Goal: Task Accomplishment & Management: Manage account settings

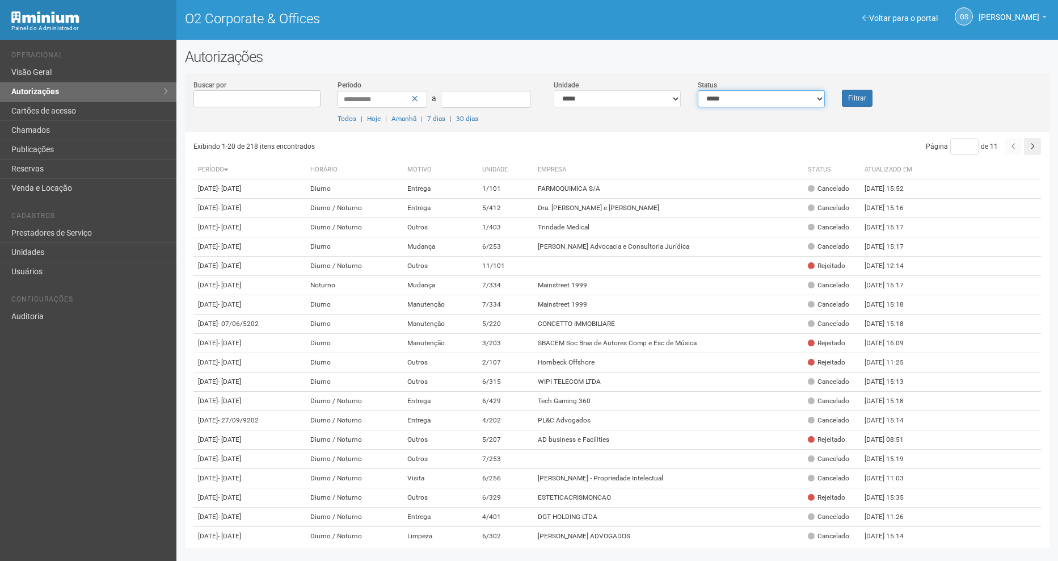
click at [804, 92] on select "**********" at bounding box center [761, 98] width 127 height 17
select select "*"
click at [698, 90] on select "**********" at bounding box center [761, 98] width 127 height 17
click at [855, 102] on button "Filtrar" at bounding box center [857, 98] width 31 height 17
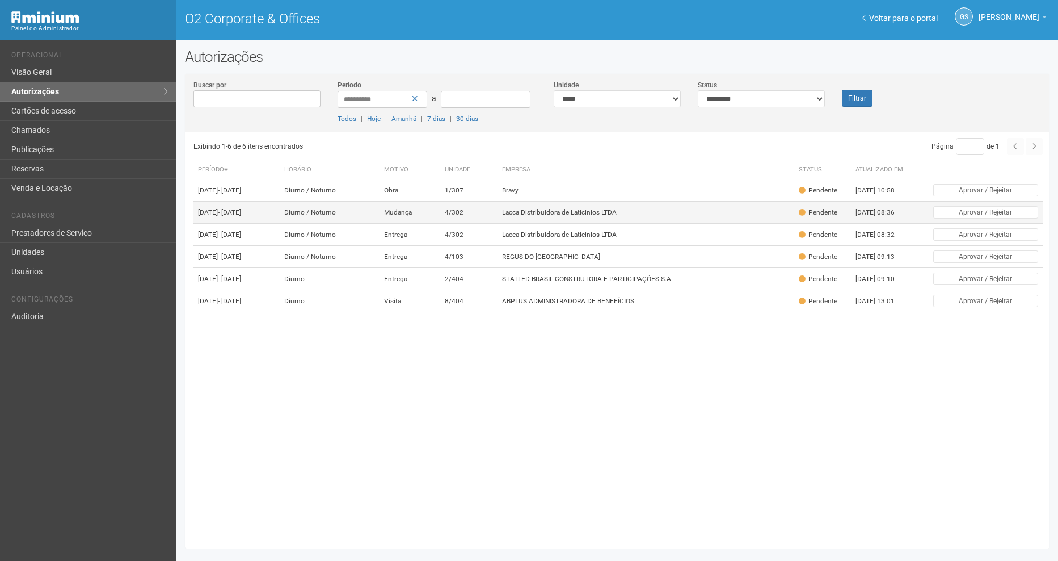
click at [576, 220] on td "Lacca Distribuidora de Laticinios LTDA" at bounding box center [646, 212] width 297 height 22
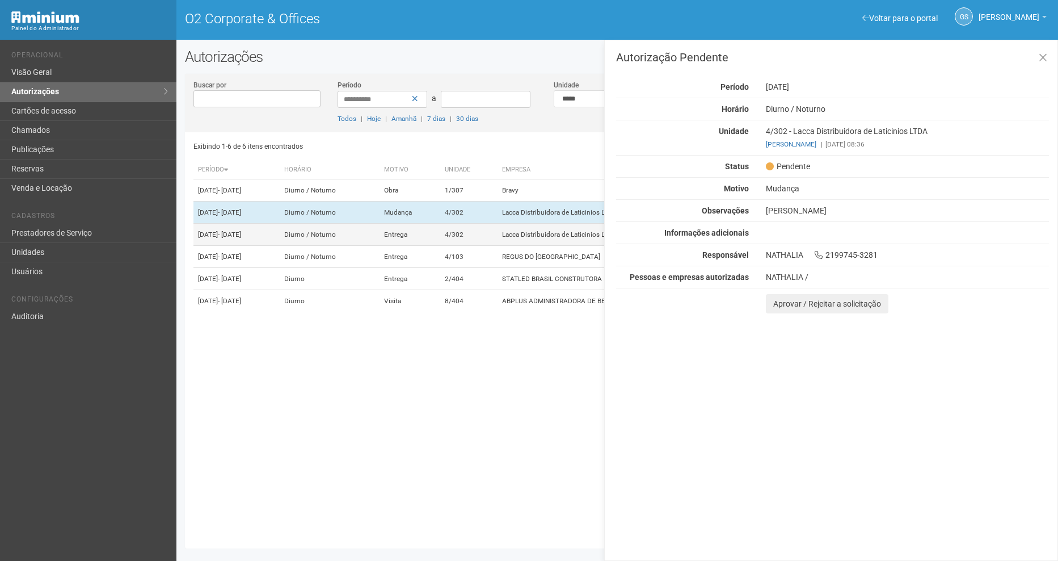
click at [498, 246] on td "4/302" at bounding box center [468, 235] width 57 height 22
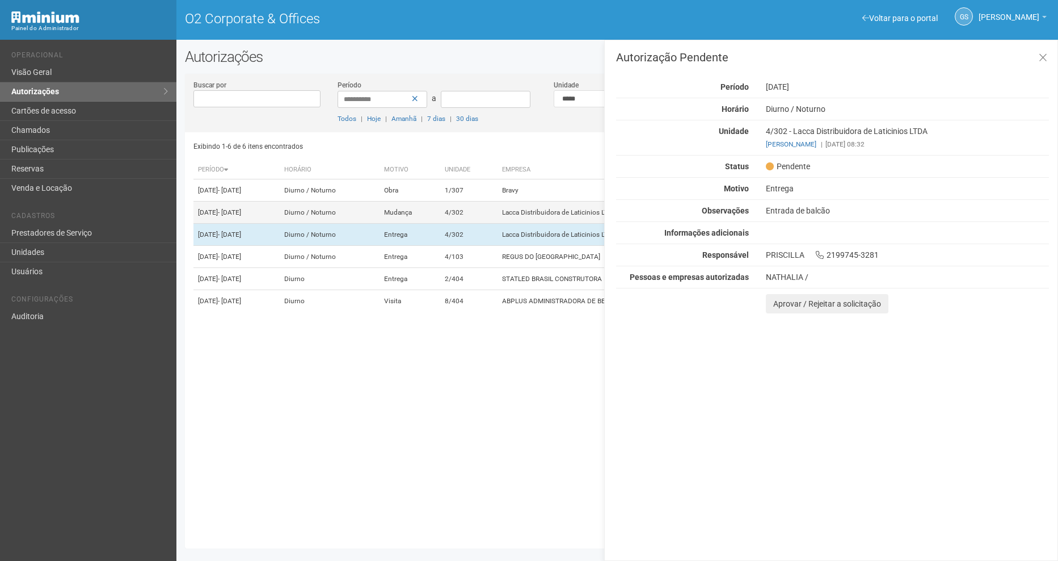
click at [573, 224] on td "Lacca Distribuidora de Laticinios LTDA" at bounding box center [646, 212] width 297 height 22
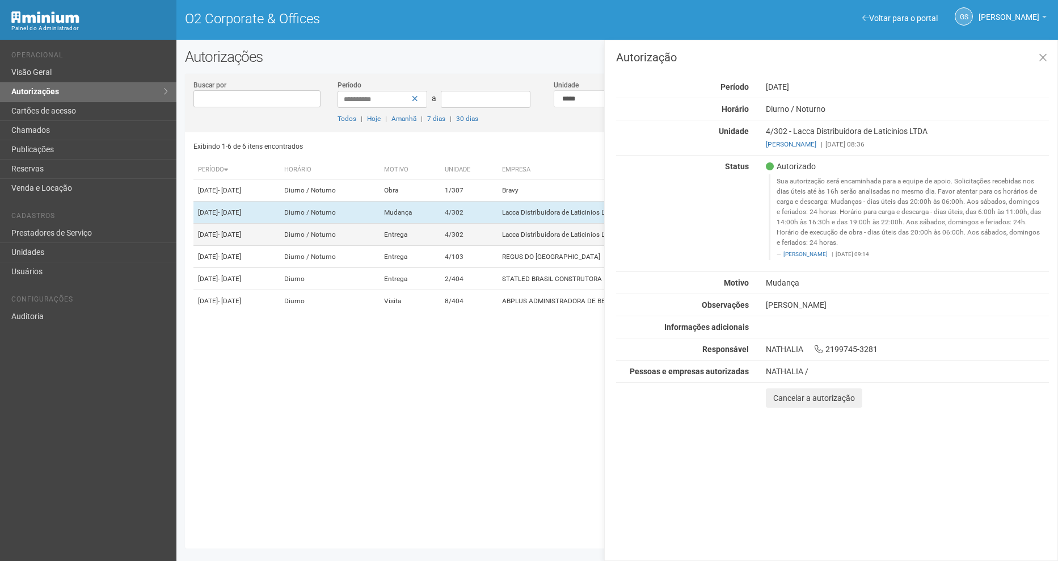
click at [554, 241] on td "Lacca Distribuidora de Laticinios LTDA" at bounding box center [646, 235] width 297 height 22
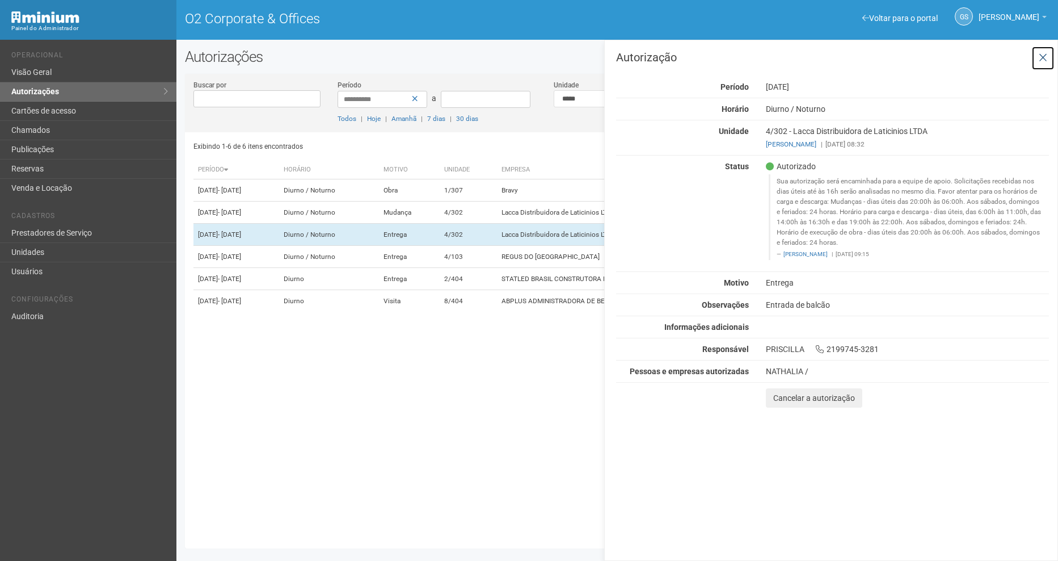
click at [1046, 53] on icon at bounding box center [1043, 57] width 9 height 11
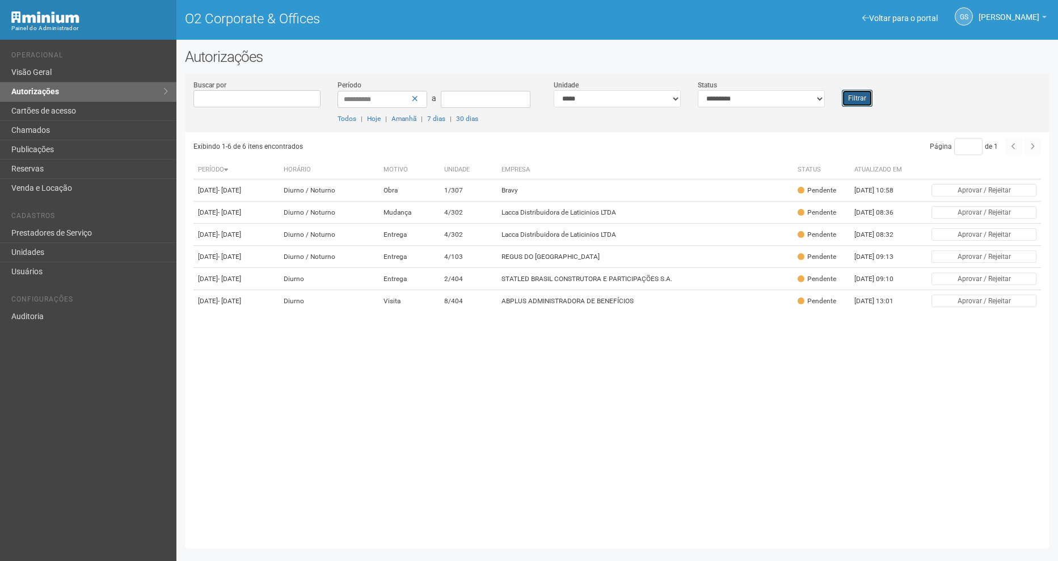
click at [865, 102] on button "Filtrar" at bounding box center [857, 98] width 31 height 17
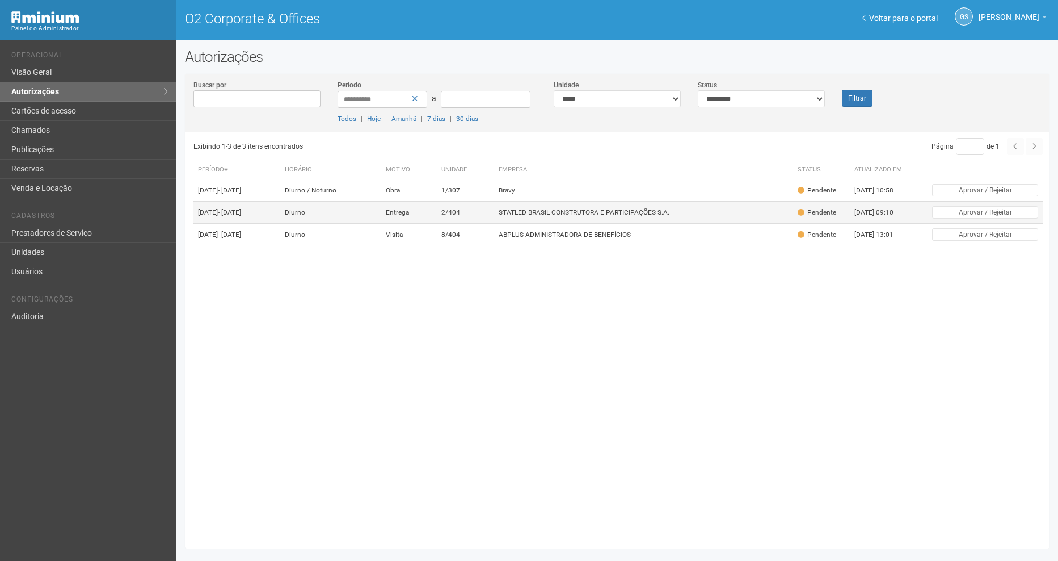
drag, startPoint x: 542, startPoint y: 203, endPoint x: 546, endPoint y: 215, distance: 12.4
click at [542, 201] on td "Bravy" at bounding box center [643, 190] width 299 height 22
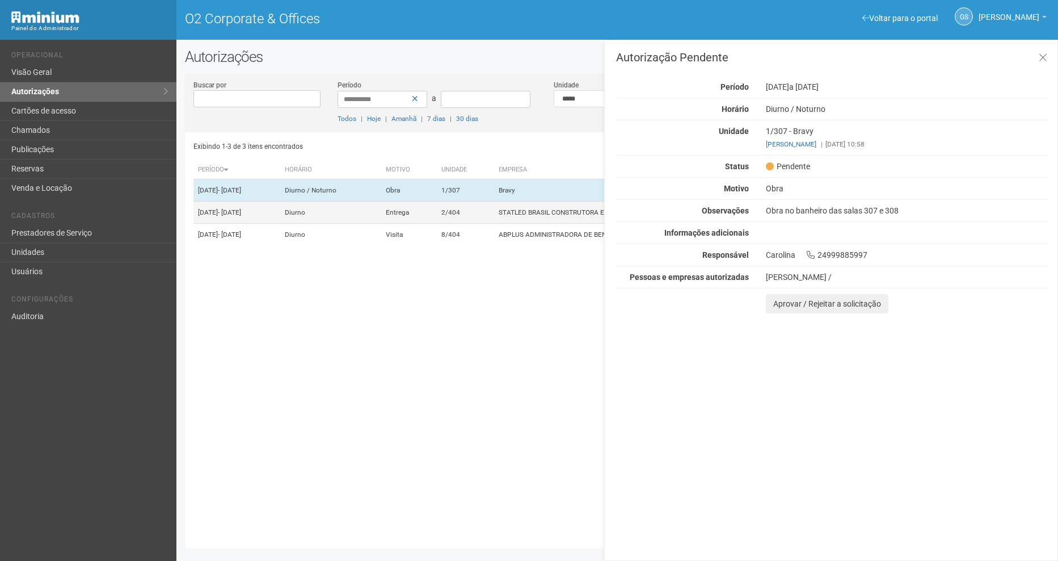
click at [546, 218] on td "STATLED BRASIL CONSTRUTORA E PARTICIPAÇÕES S.A." at bounding box center [643, 212] width 299 height 22
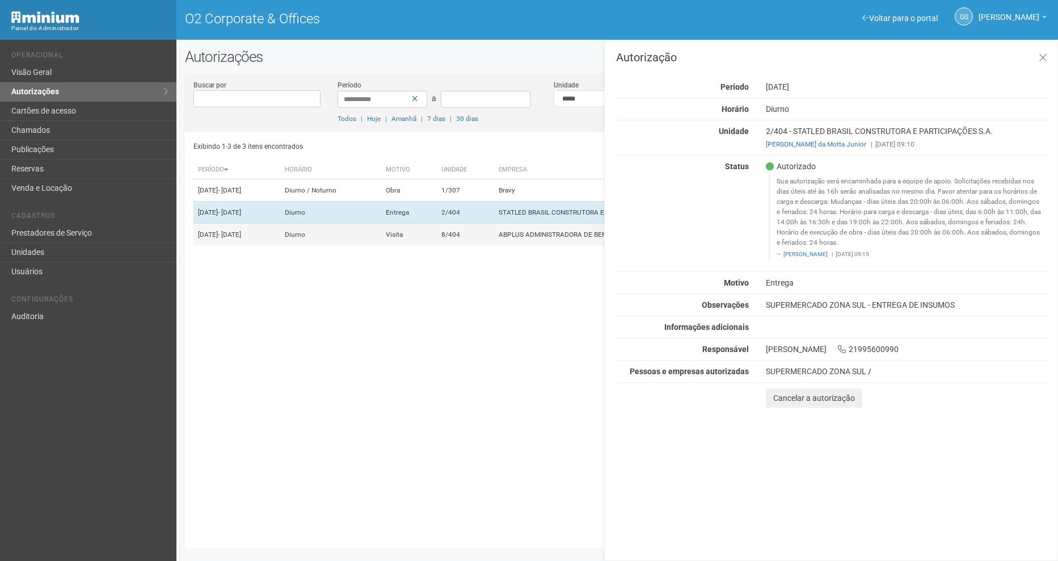
click at [549, 246] on td "ABPLUS ADMINISTRADORA DE BENEFÍCIOS" at bounding box center [643, 235] width 299 height 22
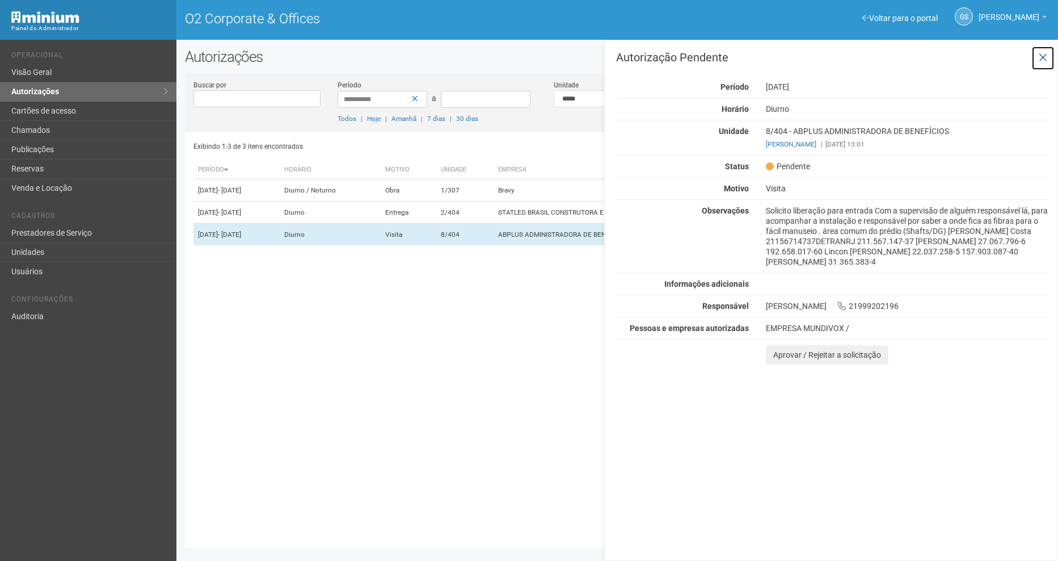
click at [1044, 60] on icon at bounding box center [1043, 57] width 9 height 11
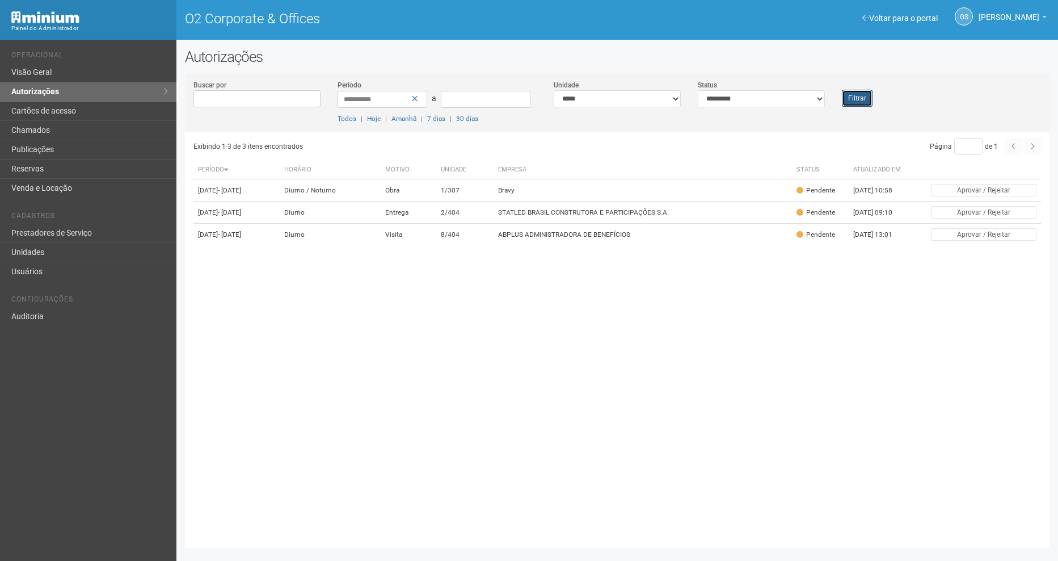
click at [855, 94] on button "Filtrar" at bounding box center [857, 98] width 31 height 17
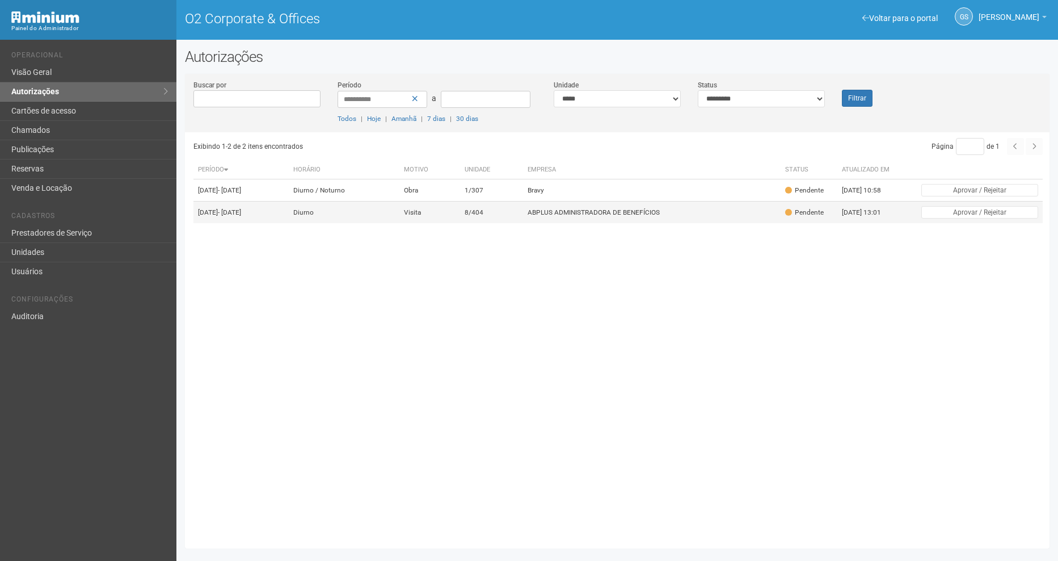
click at [523, 220] on td "8/404" at bounding box center [491, 212] width 63 height 22
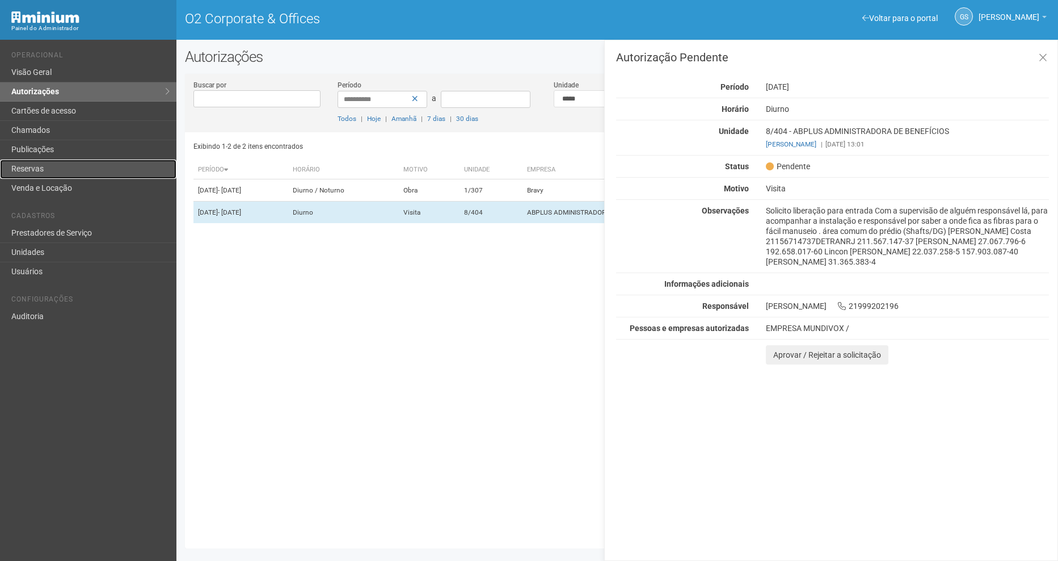
click at [44, 167] on link "Reservas" at bounding box center [88, 168] width 176 height 19
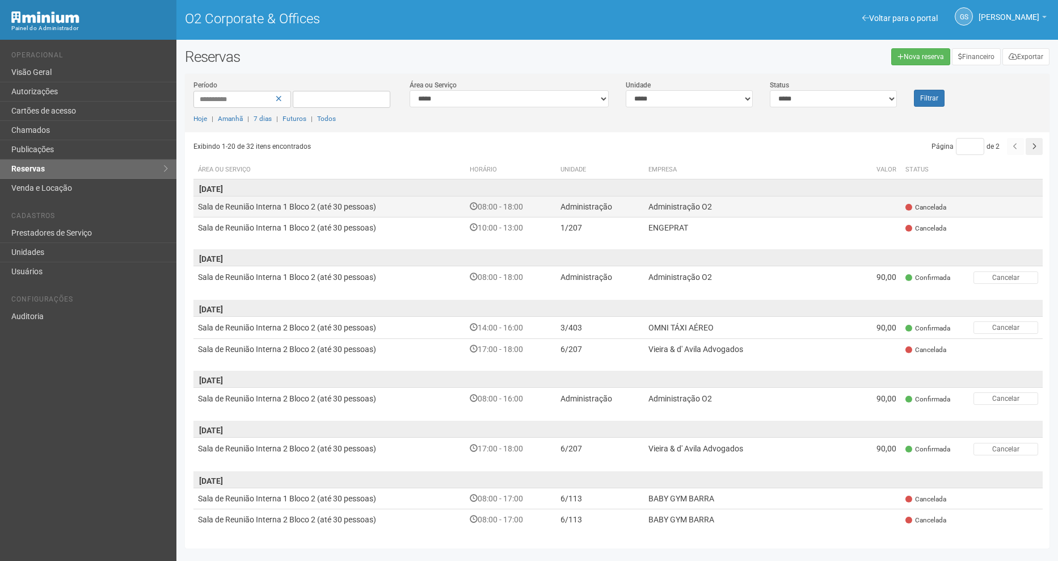
click at [528, 203] on td "08:00 - 18:00" at bounding box center [510, 206] width 91 height 21
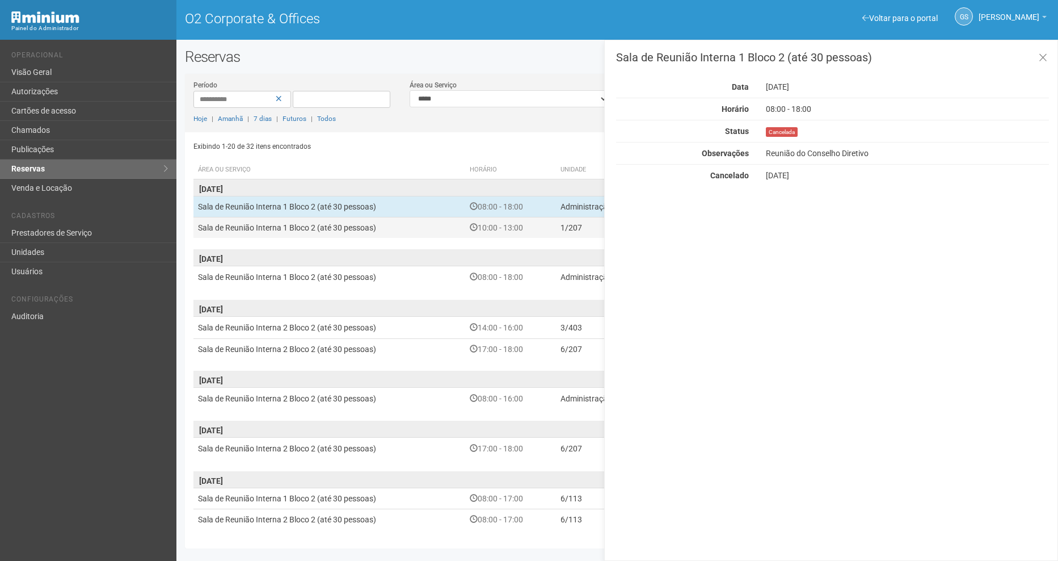
click at [507, 225] on td "10:00 - 13:00" at bounding box center [510, 227] width 91 height 21
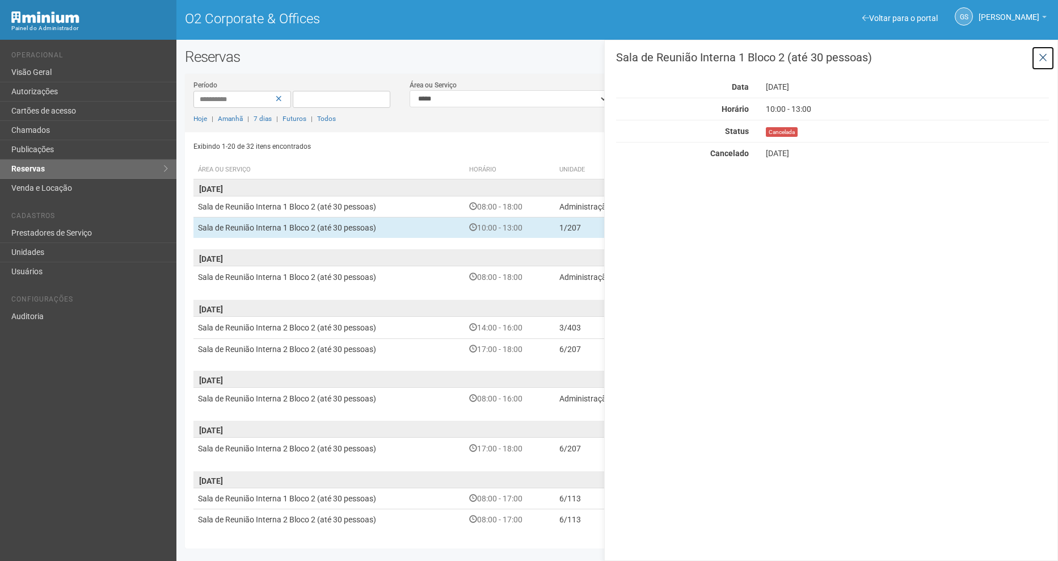
click at [1042, 61] on icon at bounding box center [1043, 57] width 9 height 11
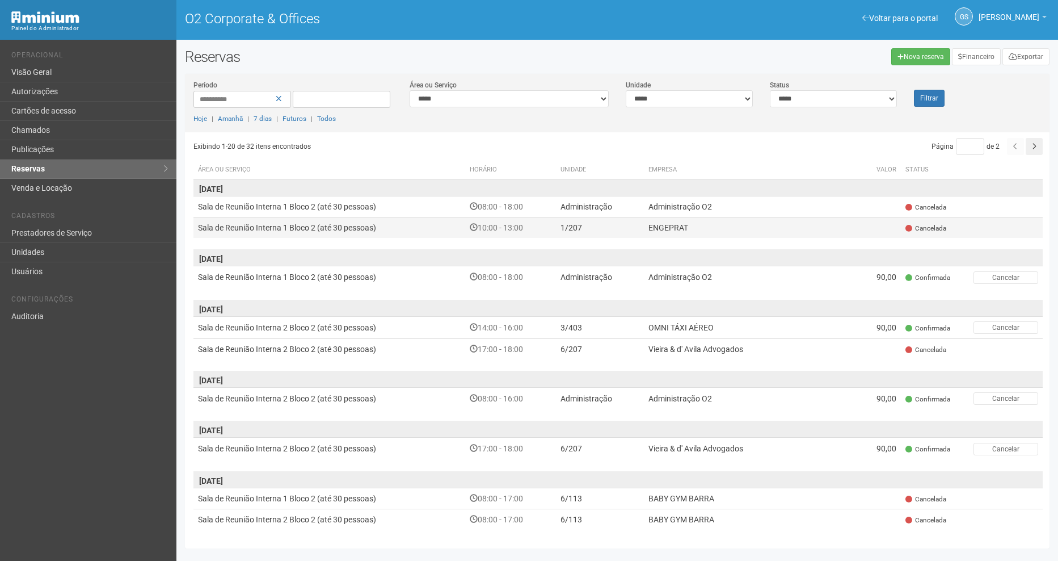
click at [676, 221] on td "ENGEPRAT" at bounding box center [748, 227] width 208 height 21
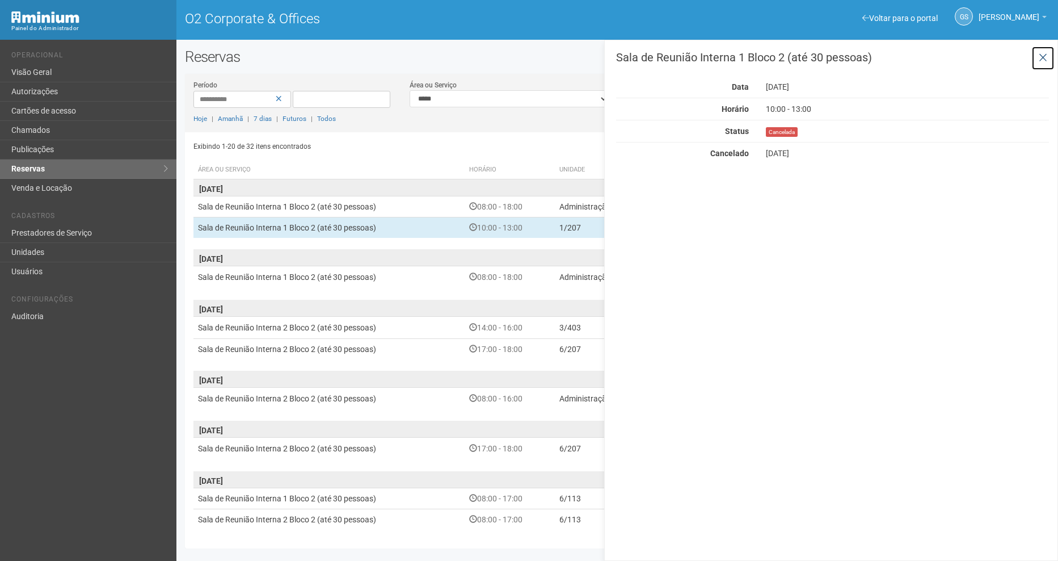
click at [1041, 60] on icon at bounding box center [1043, 57] width 9 height 11
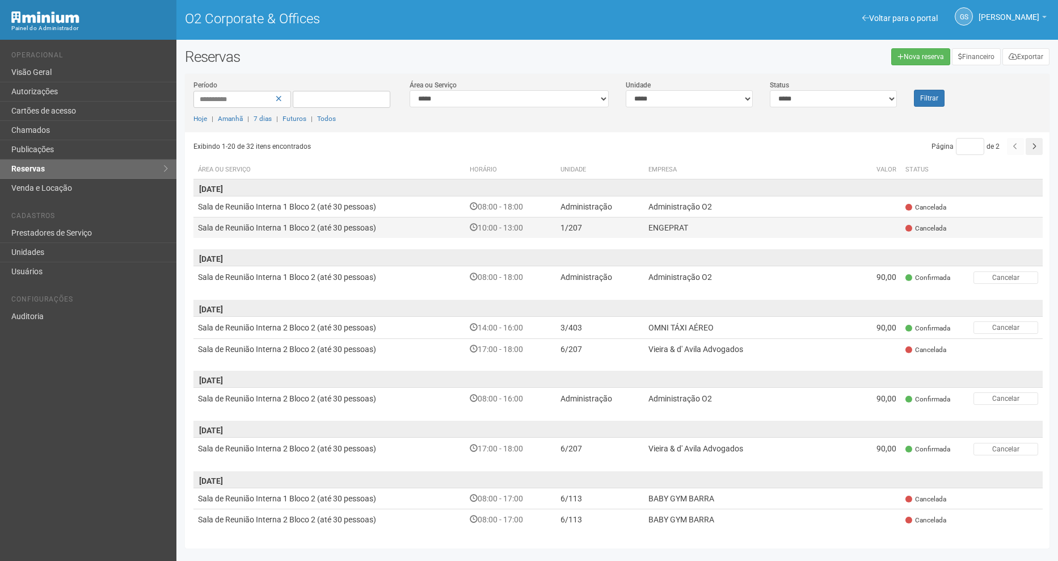
click at [280, 219] on td "Sala de Reunião Interna 1 Bloco 2 (até 30 pessoas)" at bounding box center [329, 227] width 272 height 21
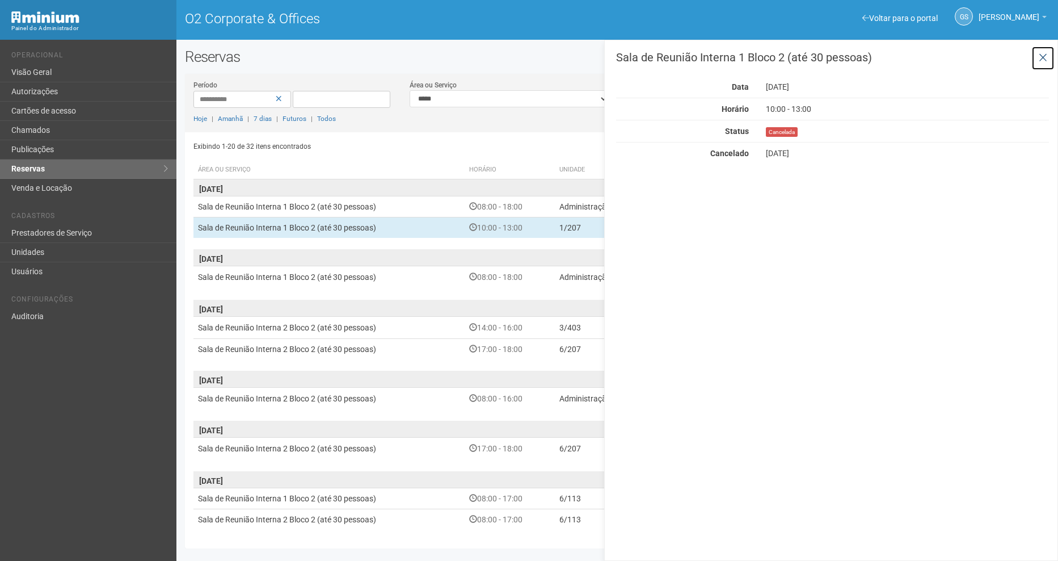
click at [1048, 55] on button at bounding box center [1043, 58] width 23 height 24
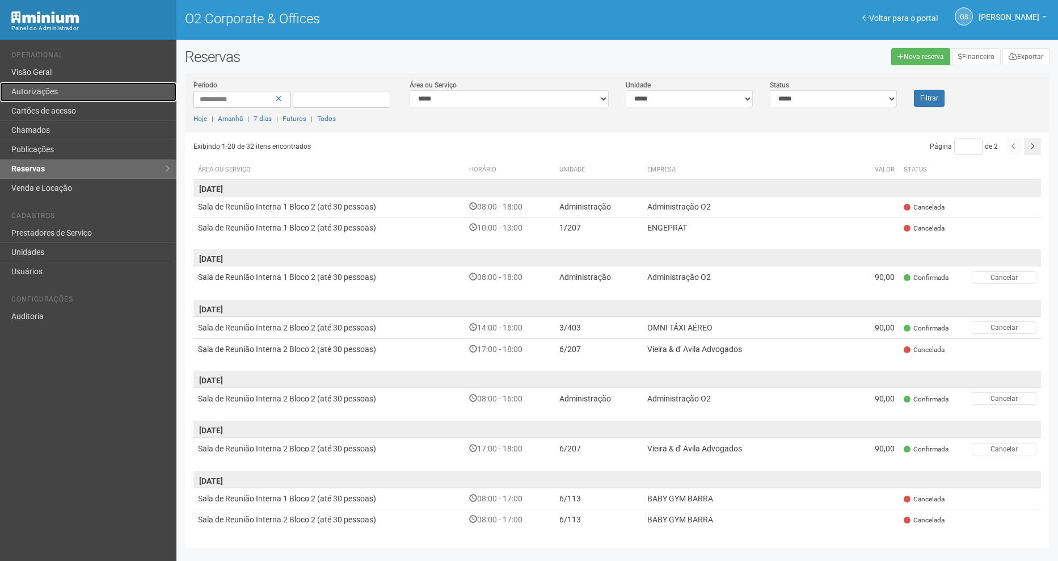
click at [66, 88] on link "Autorizações" at bounding box center [88, 91] width 176 height 19
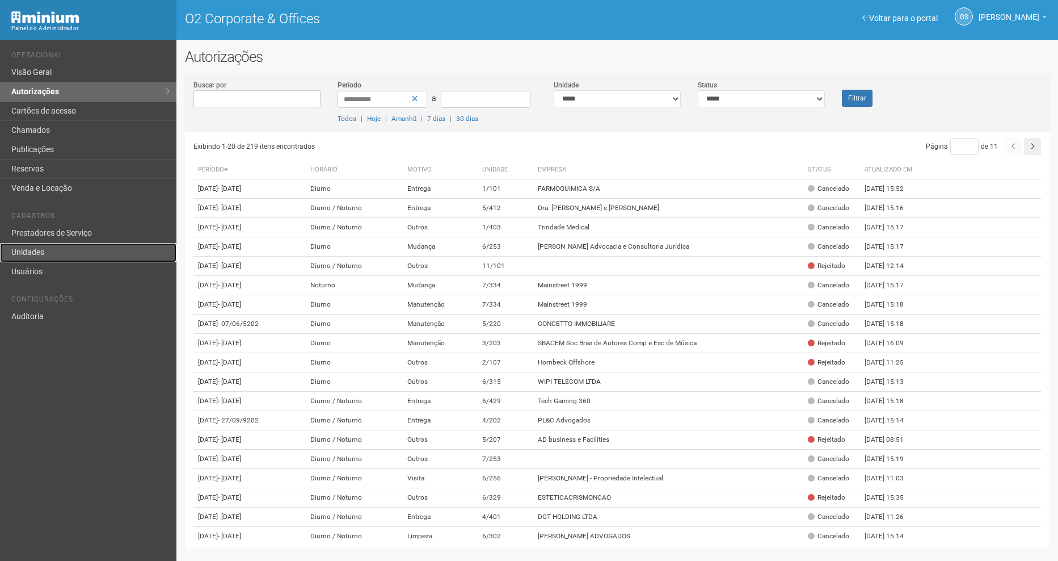
click at [65, 249] on link "Unidades" at bounding box center [88, 252] width 176 height 19
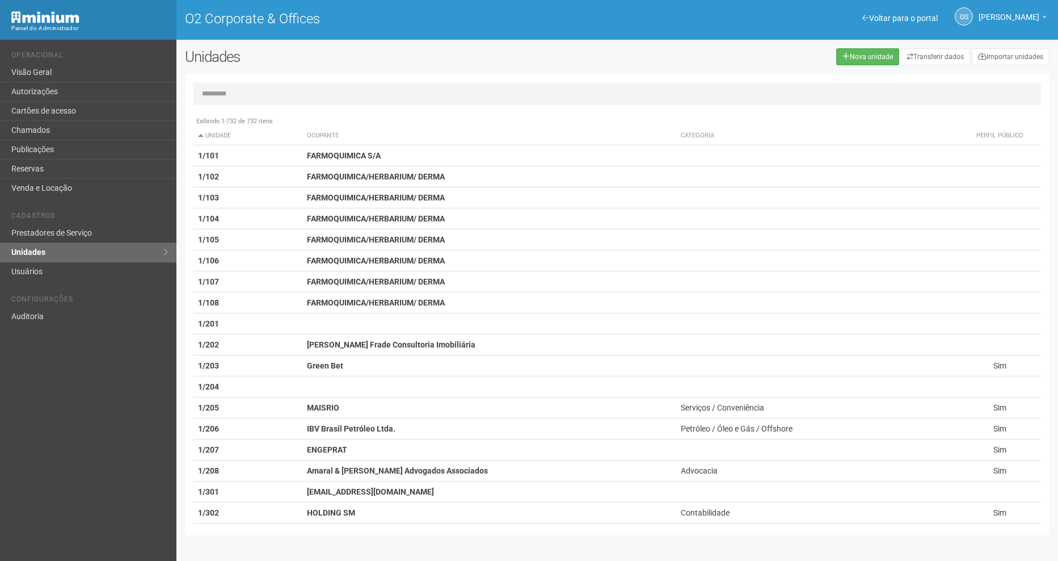
click at [237, 97] on input "text" at bounding box center [617, 93] width 848 height 23
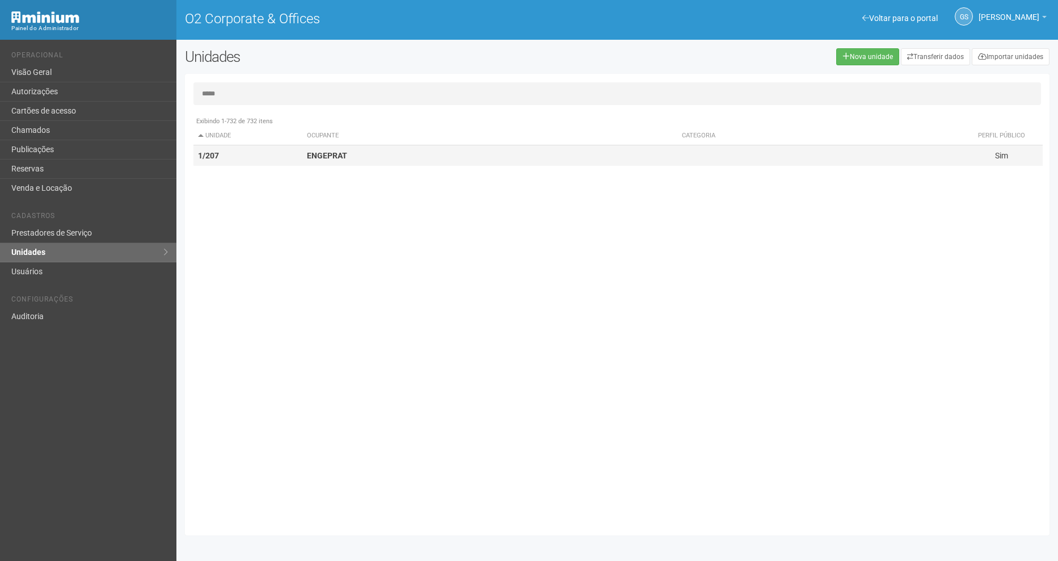
type input "*****"
click at [330, 162] on td "ENGEPRAT" at bounding box center [489, 155] width 375 height 21
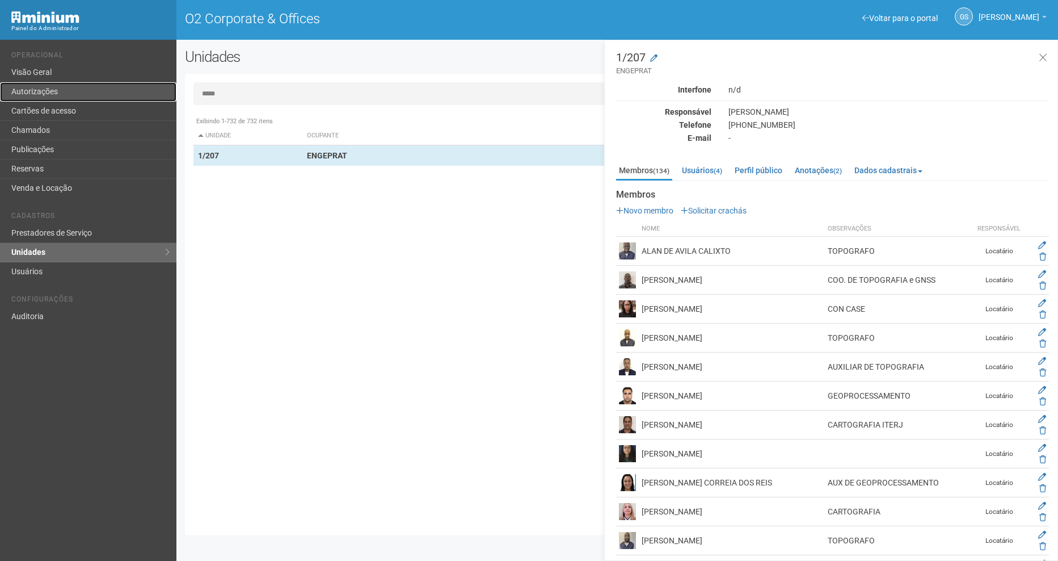
click at [41, 93] on link "Autorizações" at bounding box center [88, 91] width 176 height 19
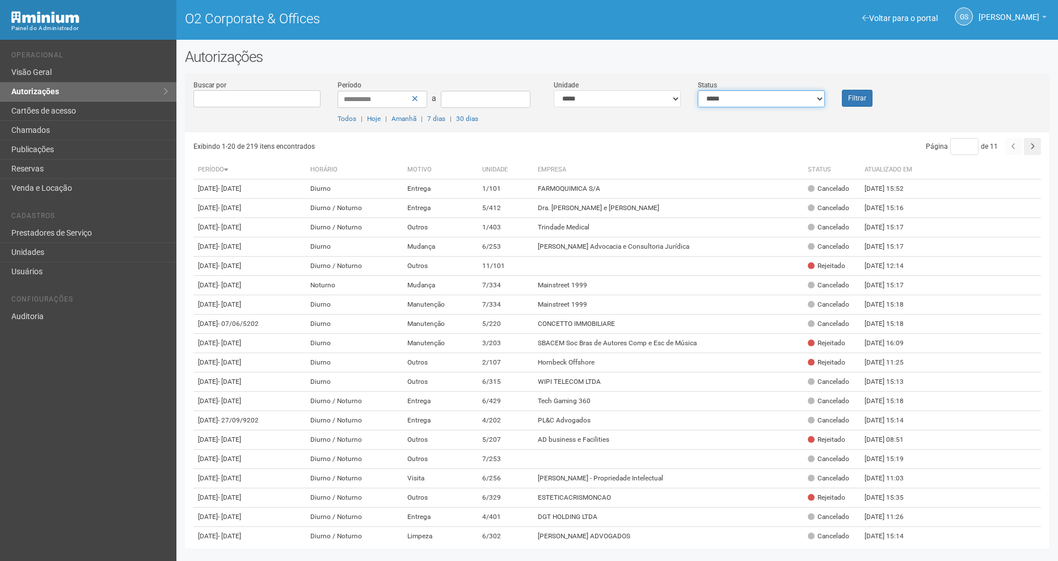
drag, startPoint x: 779, startPoint y: 104, endPoint x: 775, endPoint y: 108, distance: 6.4
click at [778, 104] on select "**********" at bounding box center [761, 98] width 127 height 17
select select "*"
click at [698, 90] on select "**********" at bounding box center [761, 98] width 127 height 17
click at [849, 95] on button "Filtrar" at bounding box center [857, 98] width 31 height 17
